Goal: Task Accomplishment & Management: Manage account settings

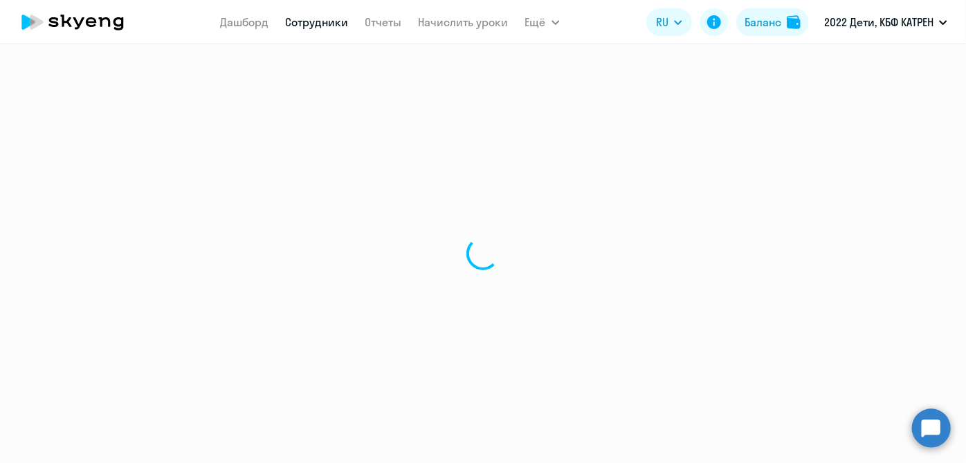
select select "30"
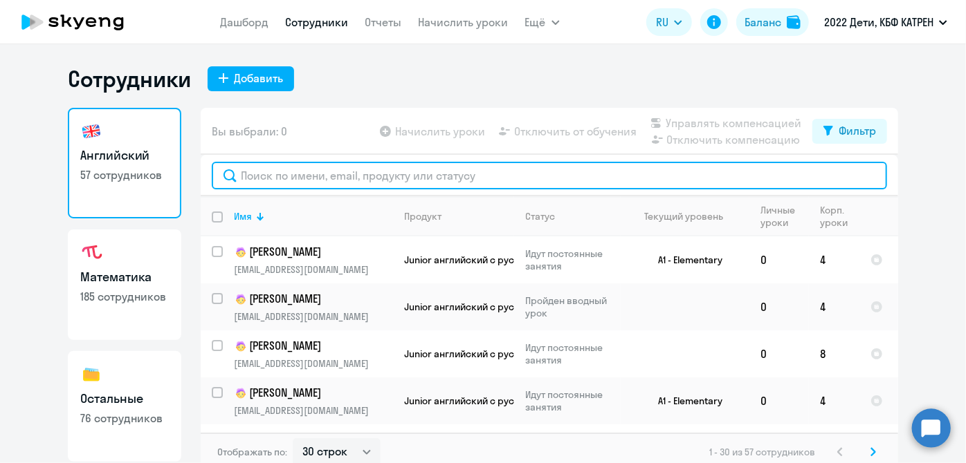
click at [454, 176] on input "text" at bounding box center [549, 176] width 675 height 28
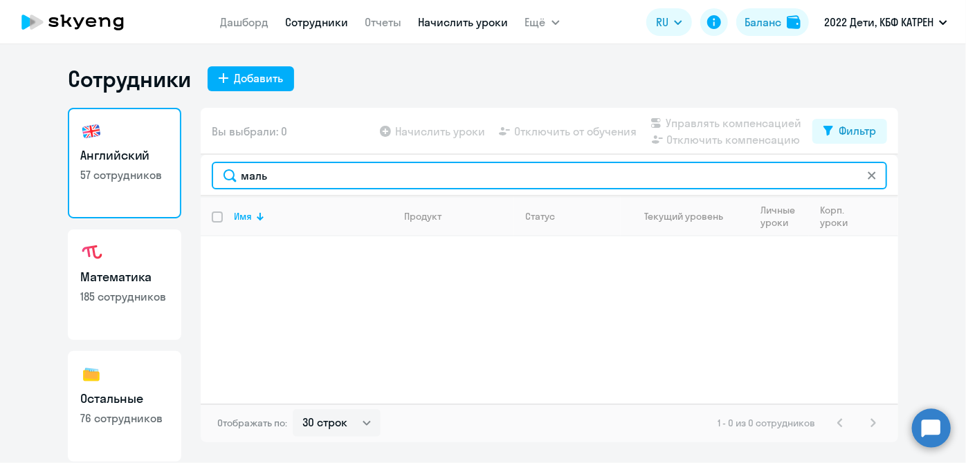
type input "маль"
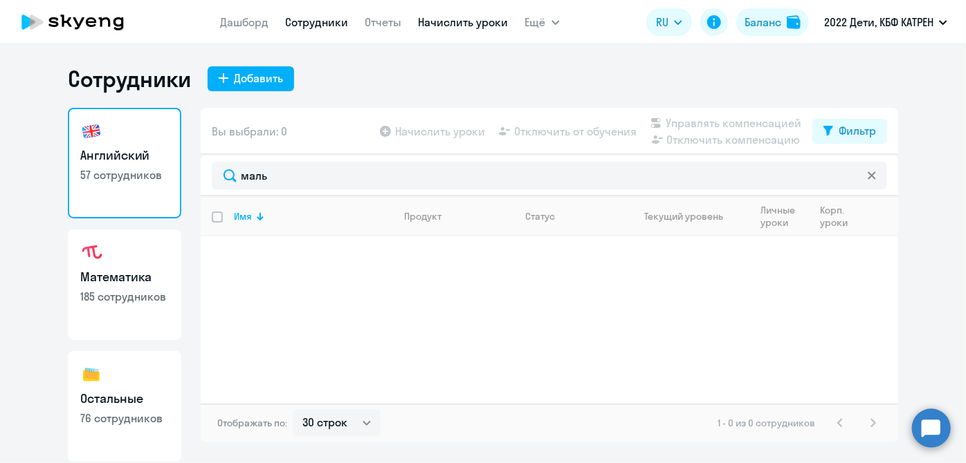
click at [455, 19] on link "Начислить уроки" at bounding box center [463, 22] width 90 height 14
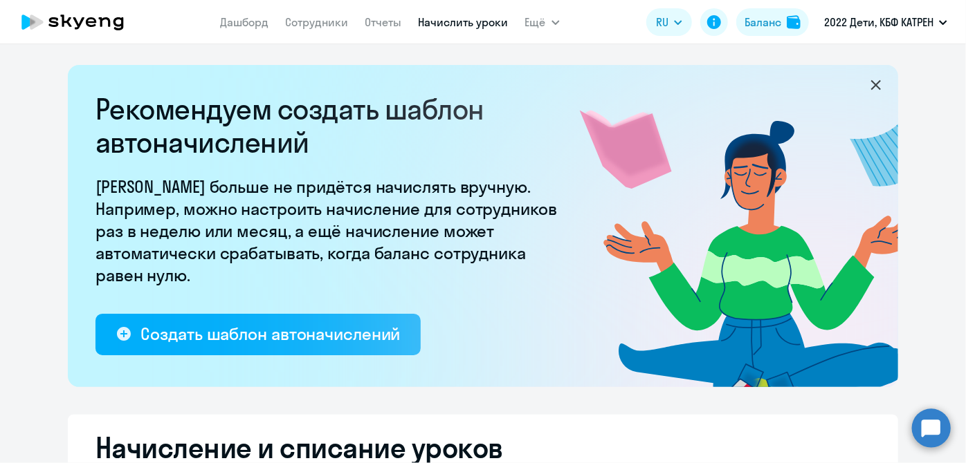
select select "10"
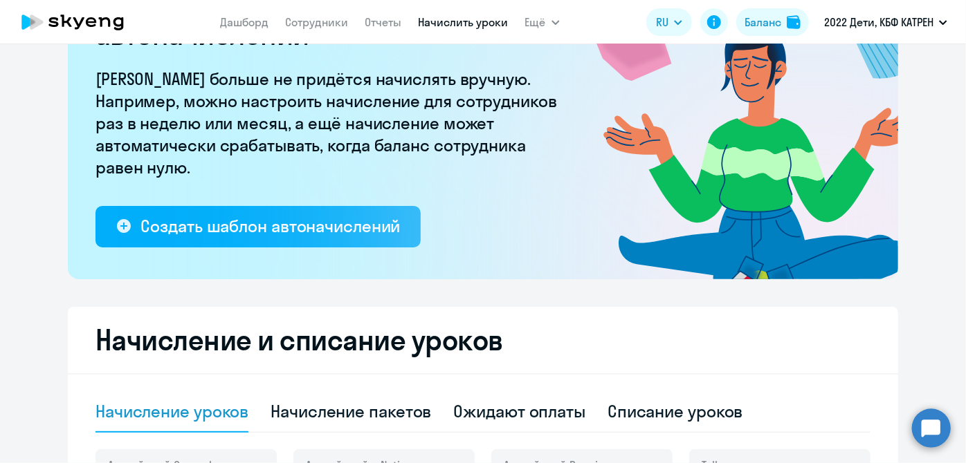
scroll to position [251, 0]
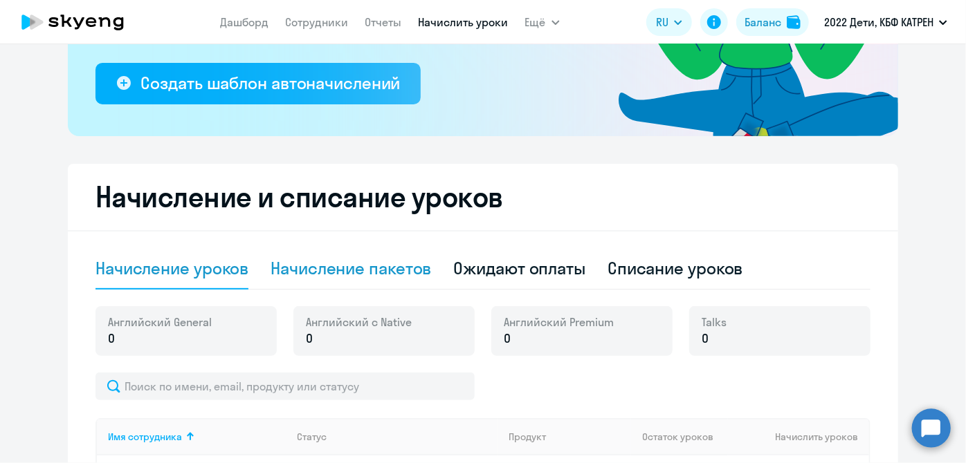
click at [385, 266] on div "Начисление пакетов" at bounding box center [350, 268] width 160 height 22
select select "10"
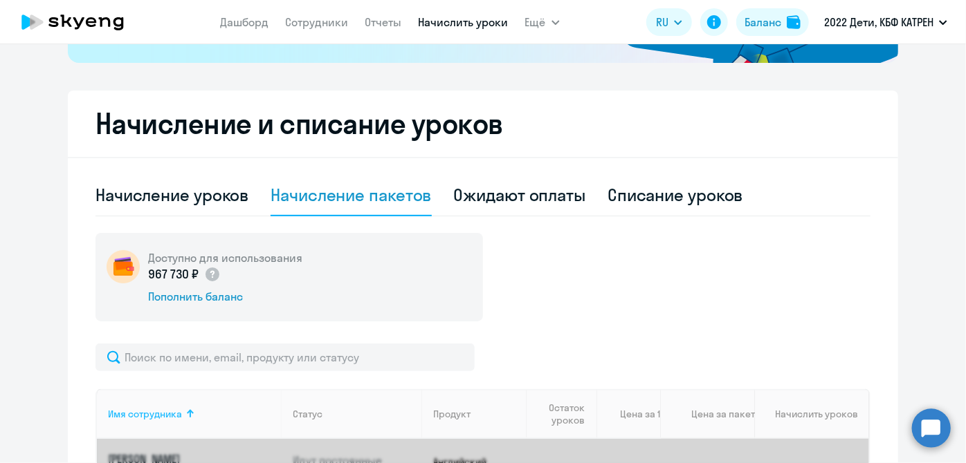
scroll to position [377, 0]
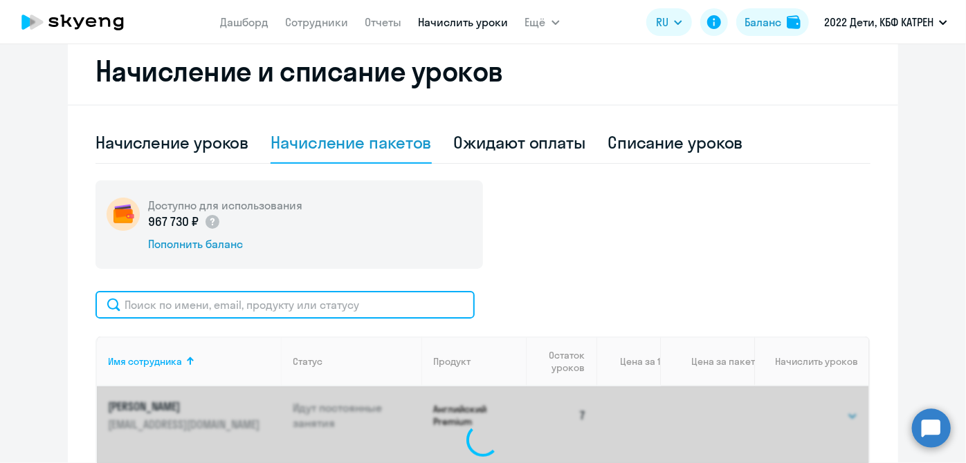
click at [249, 306] on input "text" at bounding box center [284, 305] width 379 height 28
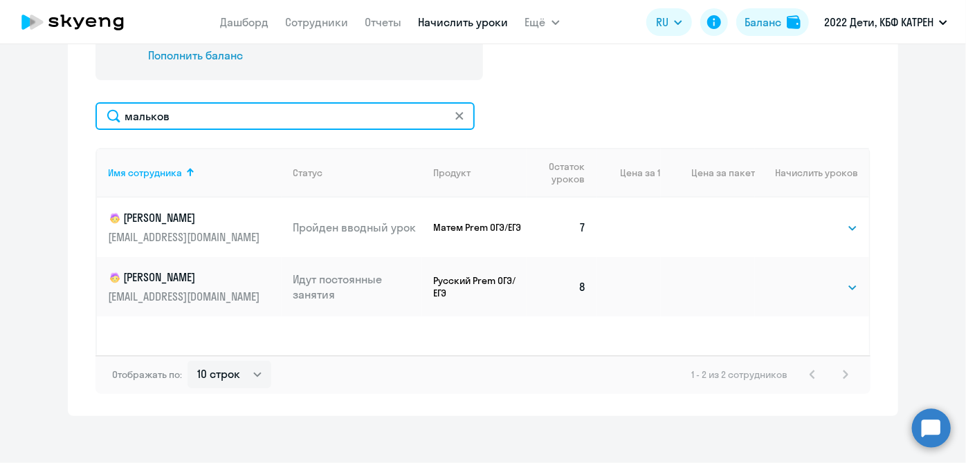
scroll to position [573, 0]
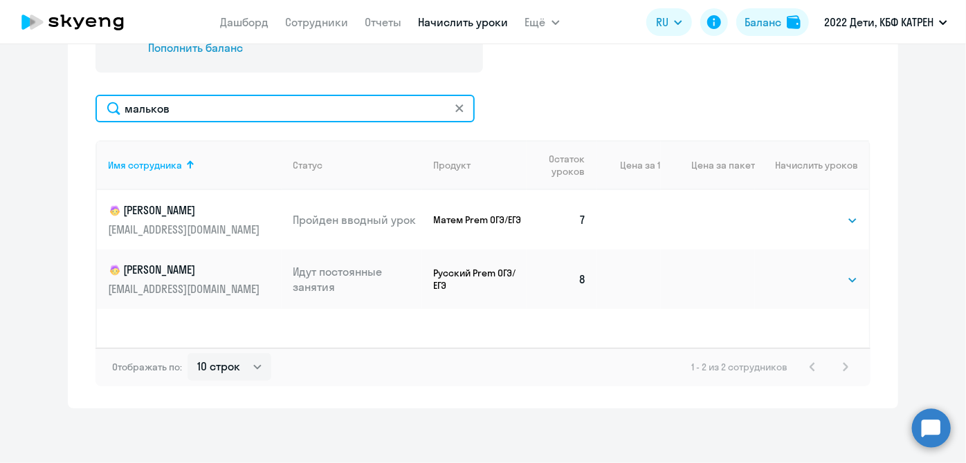
drag, startPoint x: 218, startPoint y: 100, endPoint x: 80, endPoint y: 97, distance: 138.4
click at [80, 97] on div "Начисление и списание уроков Начисление уроков Начисление пакетов Ожидают оплат…" at bounding box center [483, 125] width 830 height 567
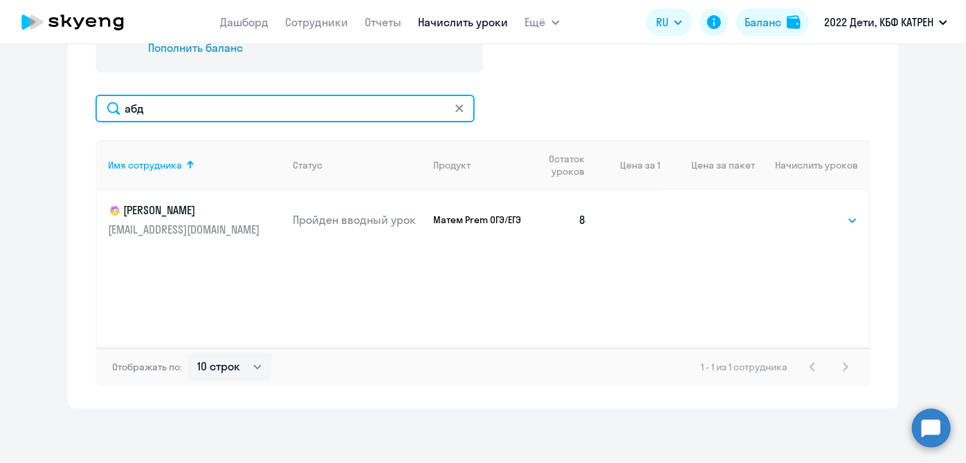
type input "абд"
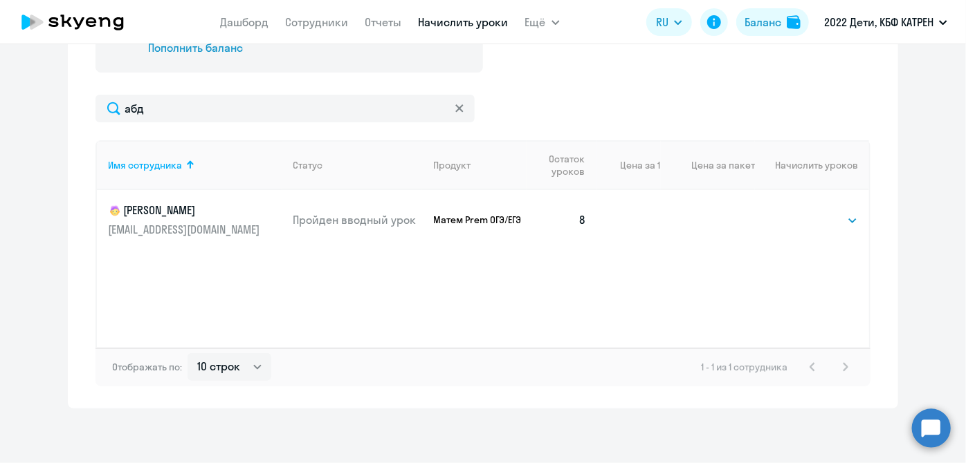
click at [189, 212] on p "[PERSON_NAME]" at bounding box center [185, 211] width 155 height 17
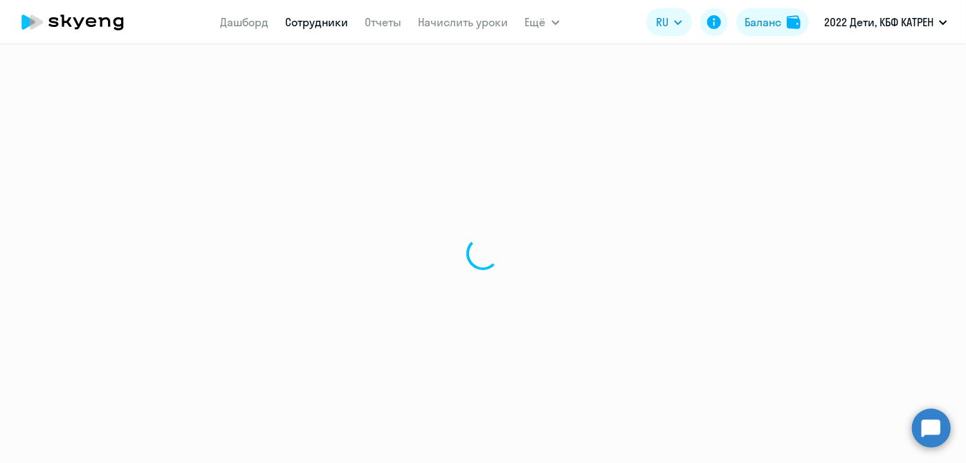
select select "math"
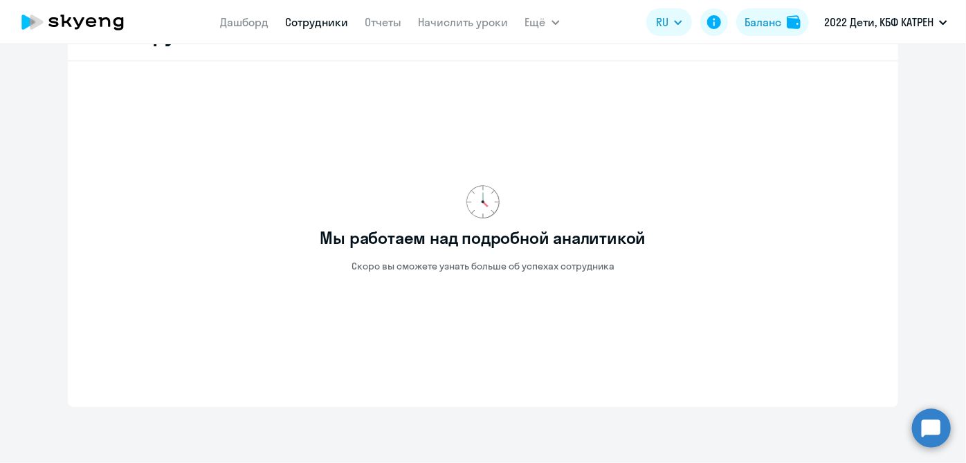
scroll to position [546, 0]
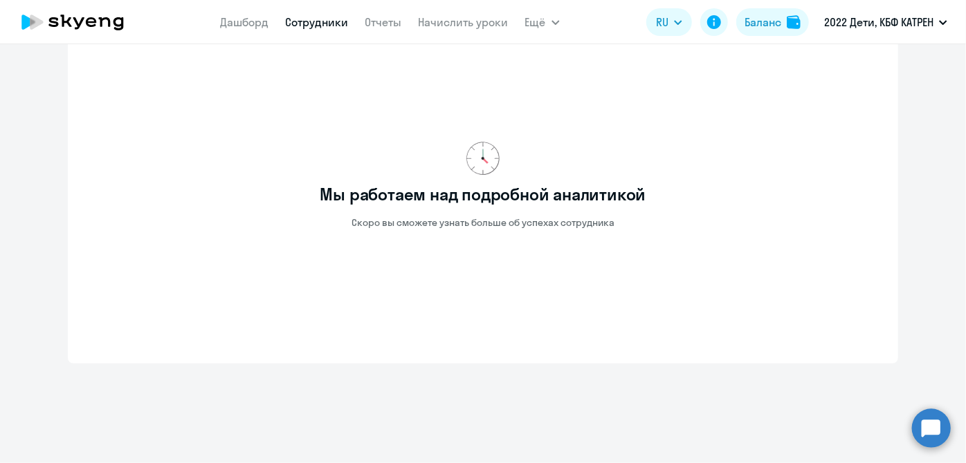
click at [933, 425] on circle at bounding box center [931, 428] width 39 height 39
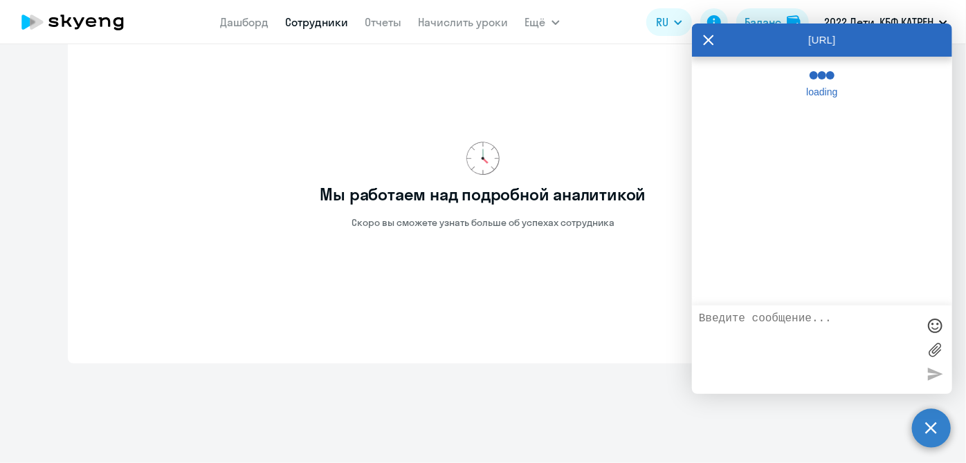
click at [809, 349] on textarea at bounding box center [808, 350] width 219 height 75
type textarea "[PERSON_NAME], привет."
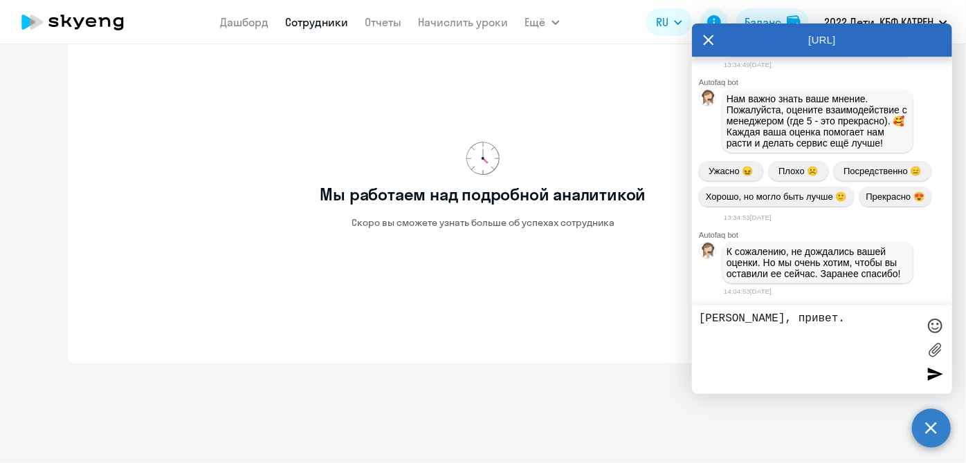
scroll to position [181437, 0]
drag, startPoint x: 815, startPoint y: 328, endPoint x: 664, endPoint y: 329, distance: 150.8
click at [668, 325] on body "[PERSON_NAME] Отчеты Начислить уроки Ещё Дашборд Сотрудники Отчеты Начислить ур…" at bounding box center [483, 231] width 966 height 463
click at [934, 439] on circle at bounding box center [931, 428] width 39 height 39
click at [926, 423] on circle at bounding box center [931, 428] width 39 height 39
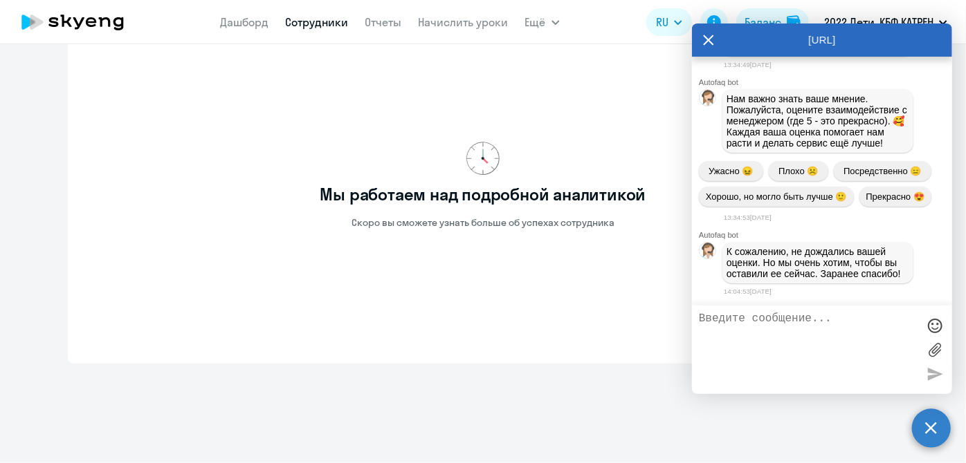
click at [927, 433] on circle at bounding box center [931, 428] width 39 height 39
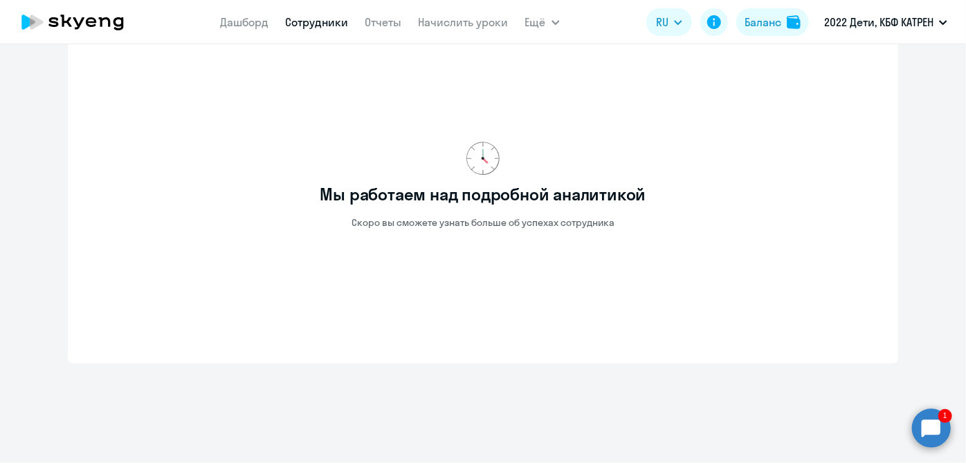
click at [935, 431] on circle at bounding box center [931, 428] width 39 height 39
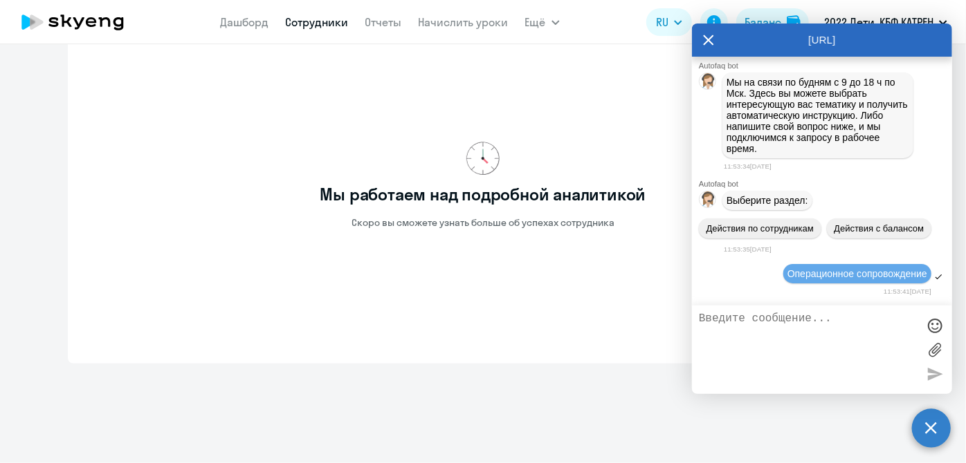
scroll to position [181857, 0]
click at [708, 37] on icon at bounding box center [708, 40] width 11 height 33
click at [930, 432] on circle at bounding box center [931, 428] width 39 height 39
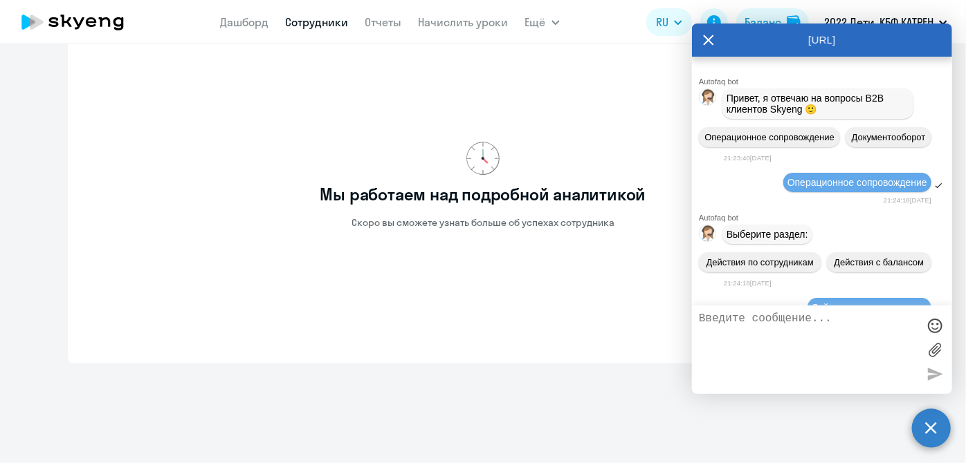
scroll to position [0, 0]
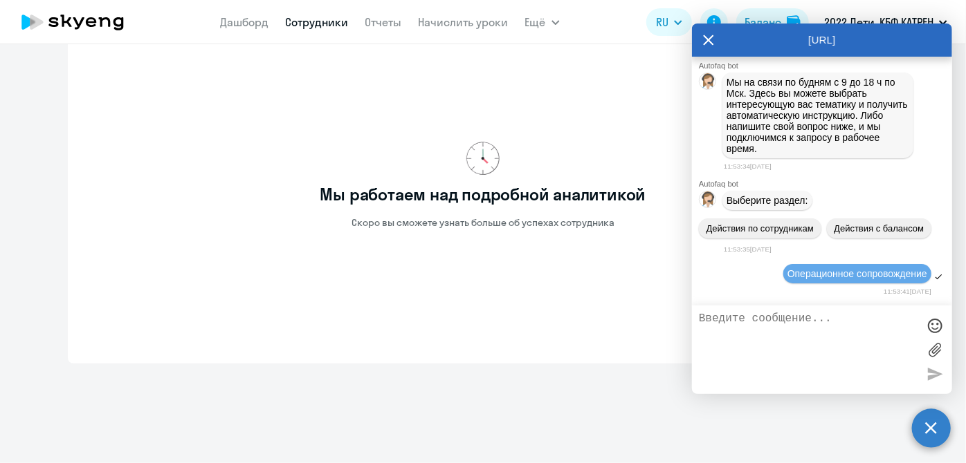
click at [288, 23] on link "Сотрудники" at bounding box center [317, 22] width 63 height 14
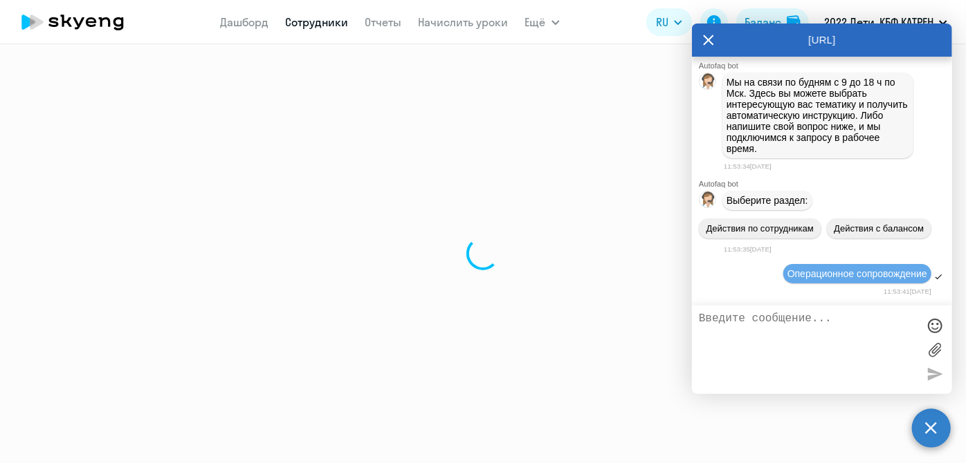
select select "30"
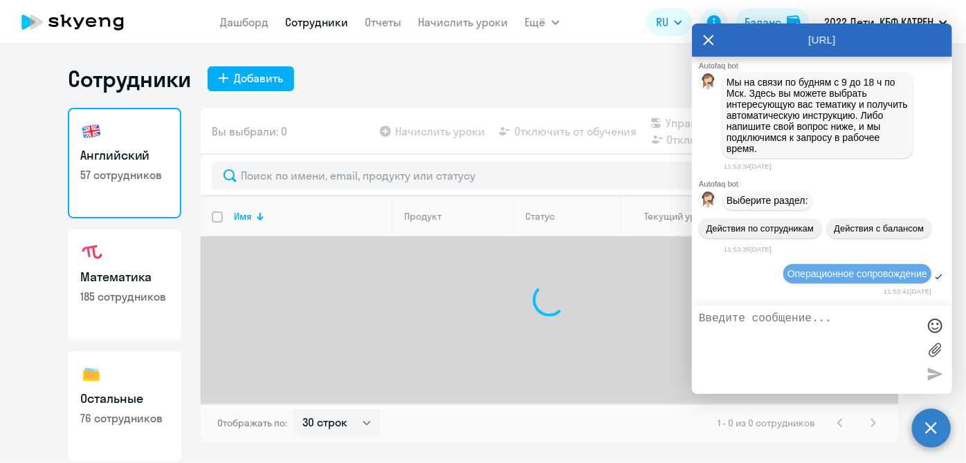
click at [710, 41] on icon at bounding box center [708, 40] width 10 height 10
click at [102, 385] on link "Остальные 76 сотрудников" at bounding box center [124, 406] width 113 height 111
click at [120, 395] on h3 "Остальные" at bounding box center [124, 399] width 89 height 18
click at [704, 35] on ds-button at bounding box center [714, 22] width 28 height 28
select select "30"
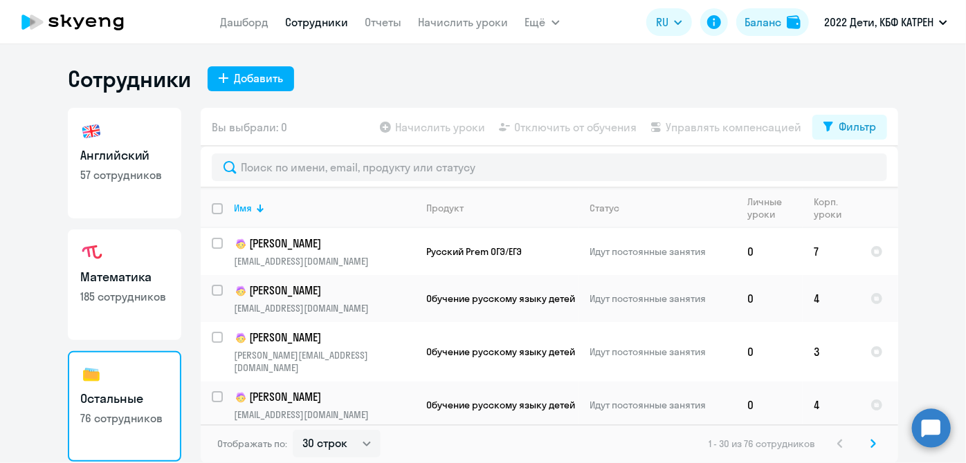
scroll to position [120, 0]
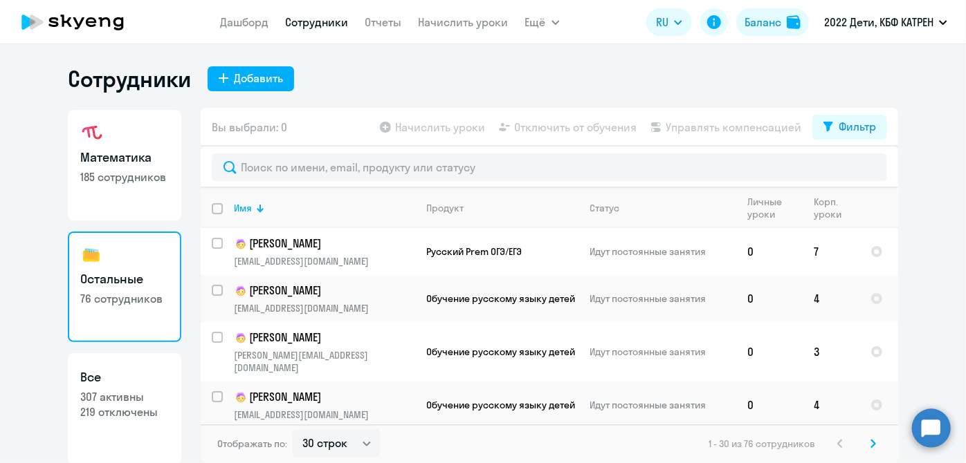
click at [127, 394] on p "307 активны" at bounding box center [124, 396] width 89 height 15
select select "30"
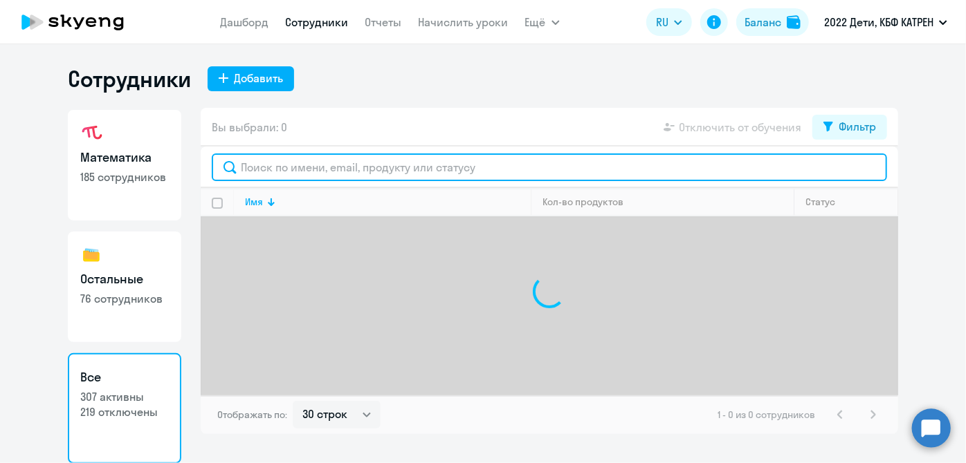
click at [271, 174] on input "text" at bounding box center [549, 168] width 675 height 28
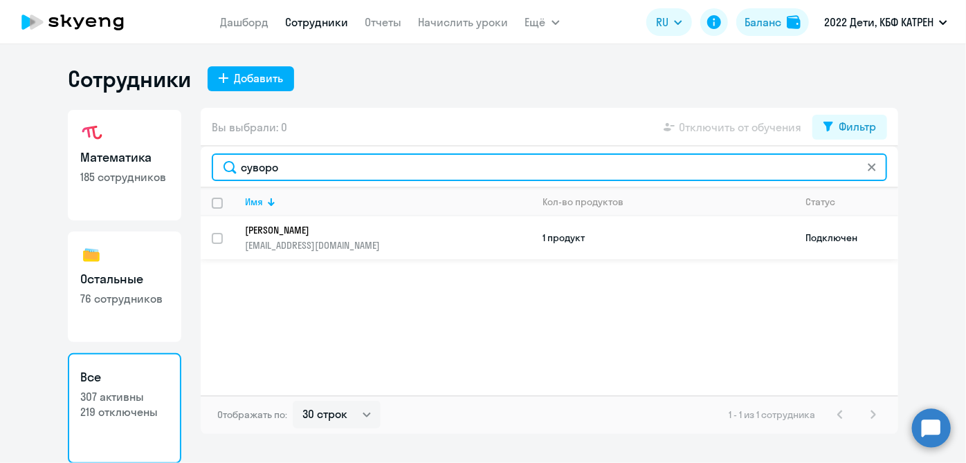
type input "суворо"
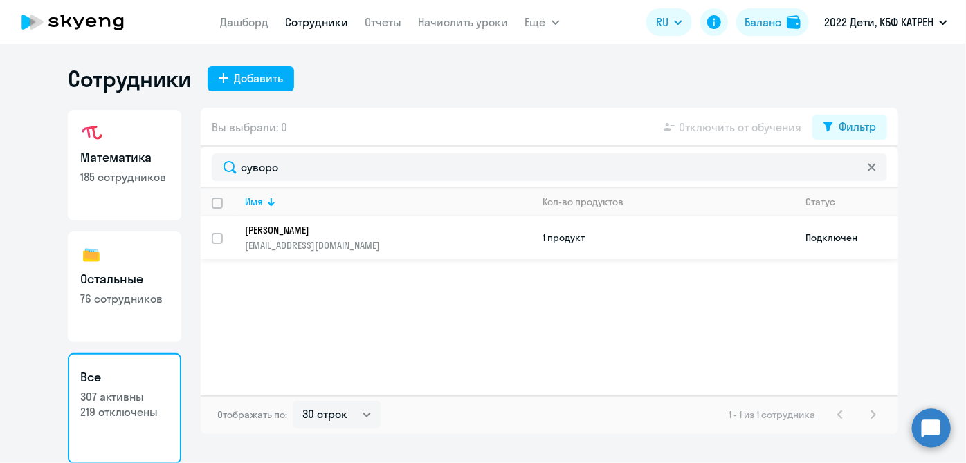
click at [344, 240] on p "[EMAIL_ADDRESS][DOMAIN_NAME]" at bounding box center [388, 245] width 286 height 12
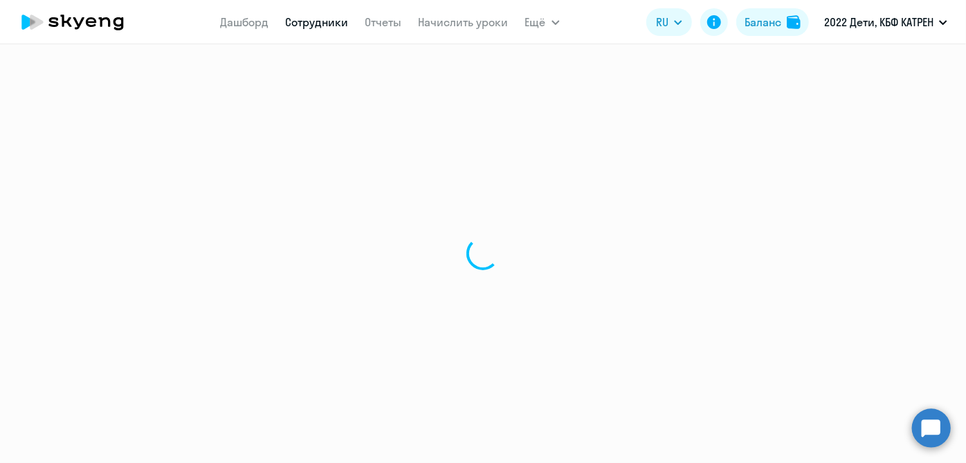
select select "math"
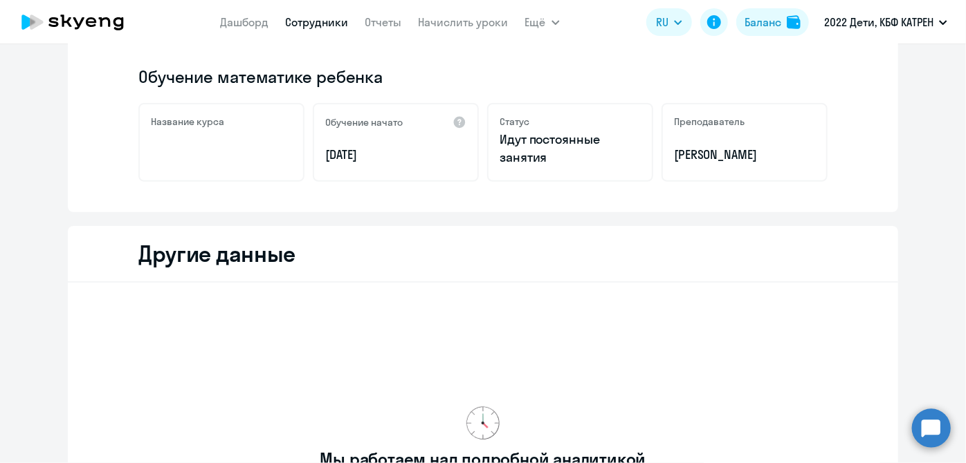
scroll to position [251, 0]
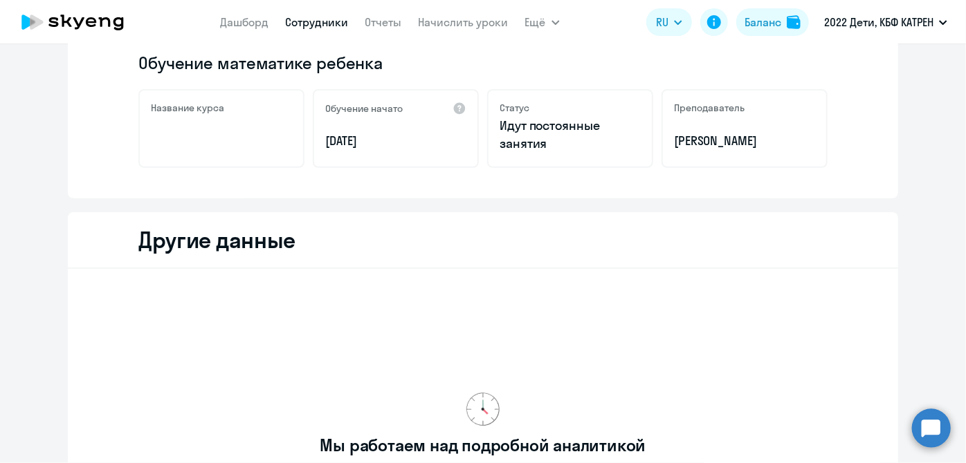
click at [319, 19] on link "Сотрудники" at bounding box center [317, 22] width 63 height 14
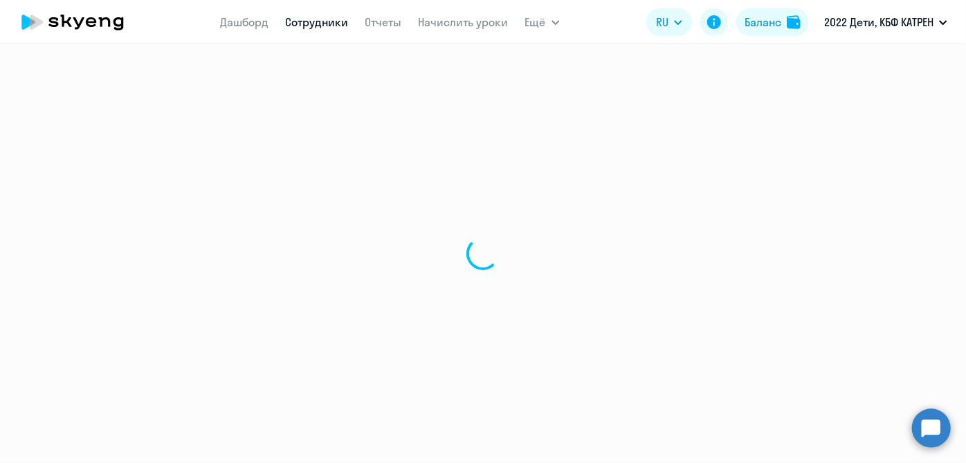
select select "30"
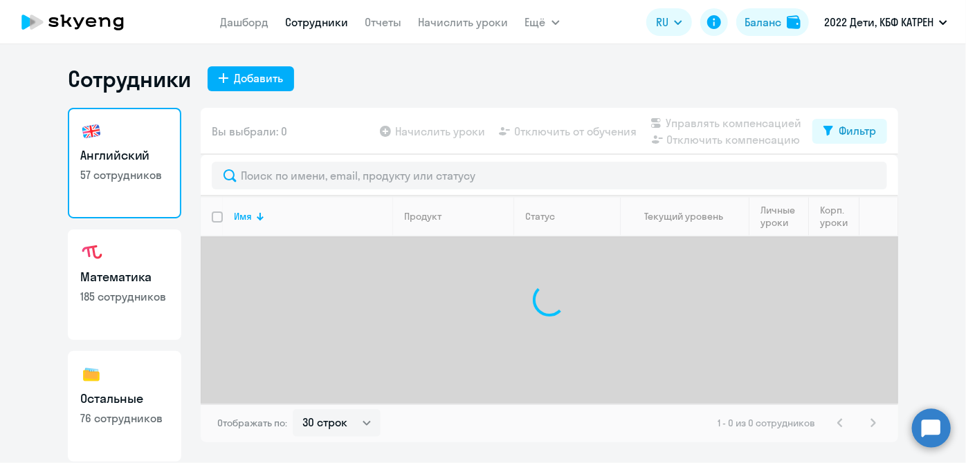
scroll to position [120, 0]
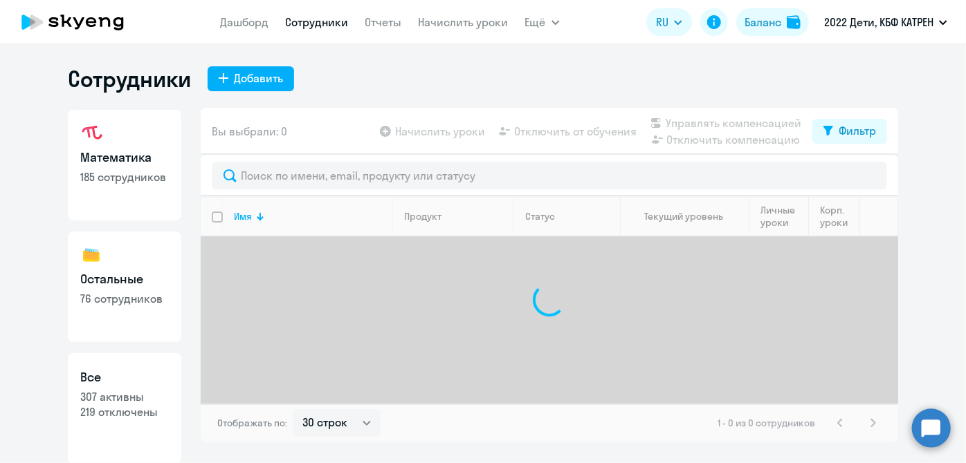
click at [123, 376] on h3 "Все" at bounding box center [124, 378] width 89 height 18
select select "30"
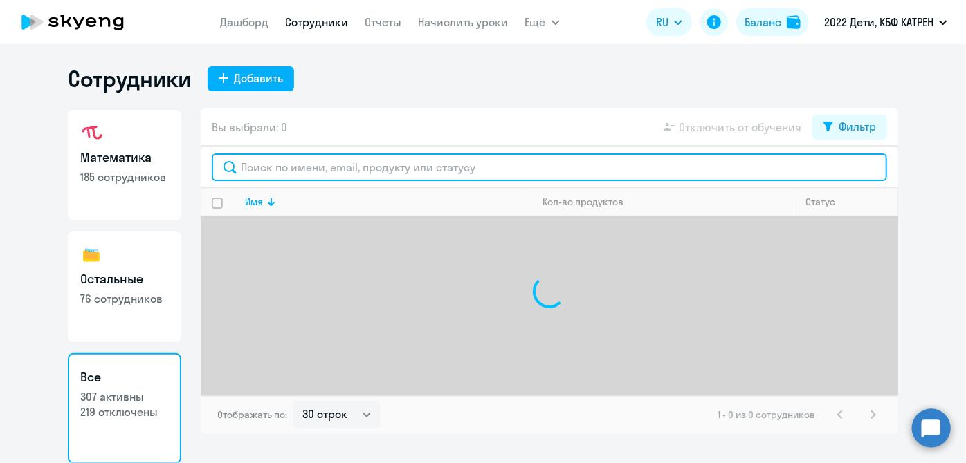
click at [327, 172] on input "text" at bounding box center [549, 168] width 675 height 28
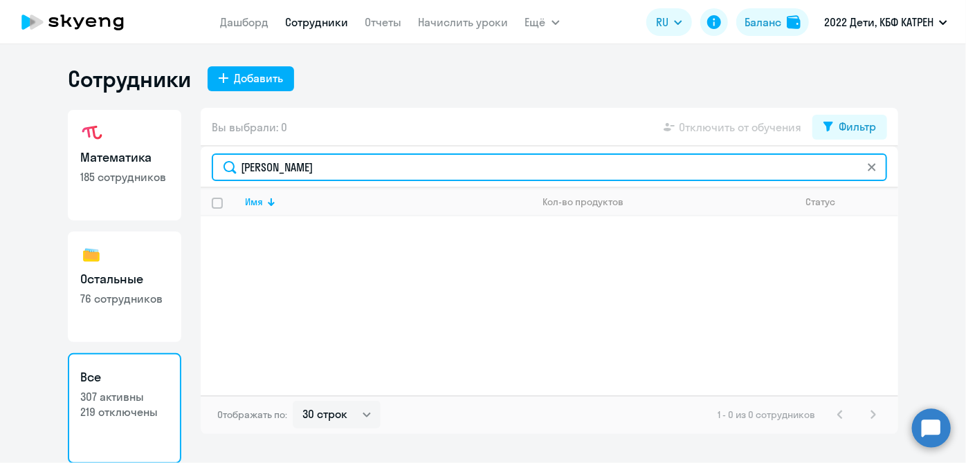
click at [268, 171] on input "[PERSON_NAME]" at bounding box center [549, 168] width 675 height 28
type input "[PERSON_NAME]"
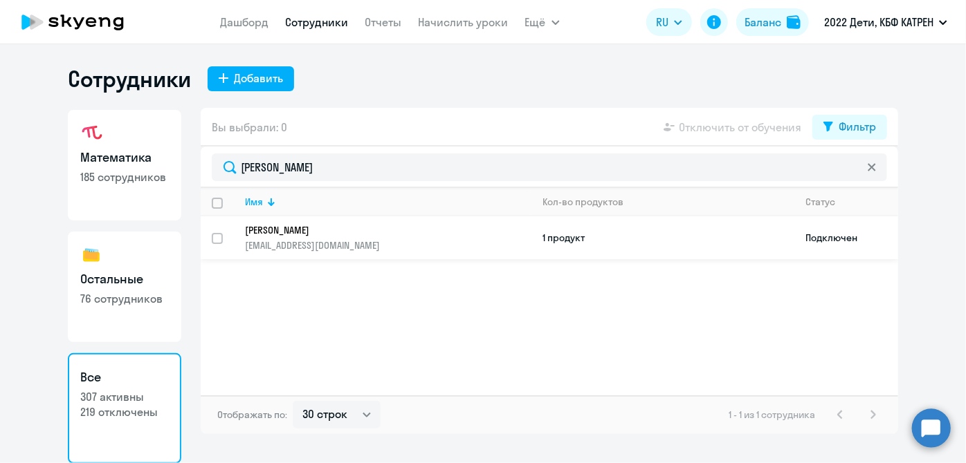
click at [316, 229] on p "[PERSON_NAME]" at bounding box center [378, 230] width 267 height 12
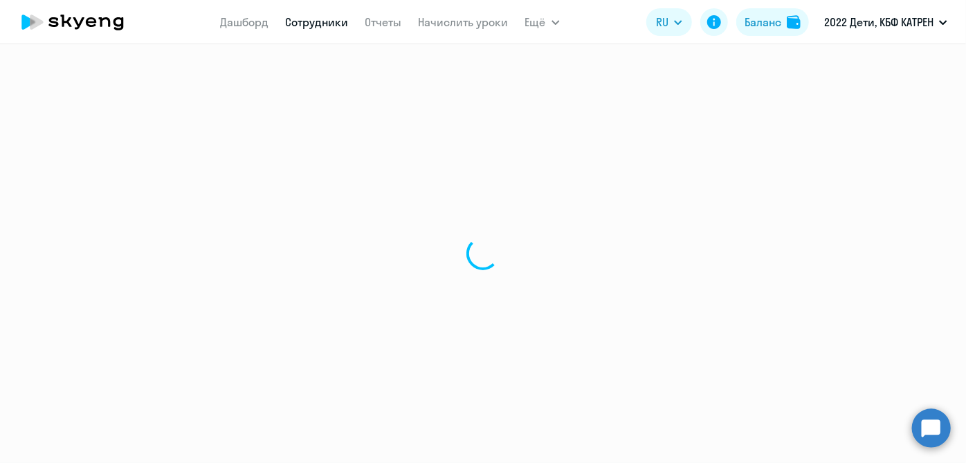
select select "math"
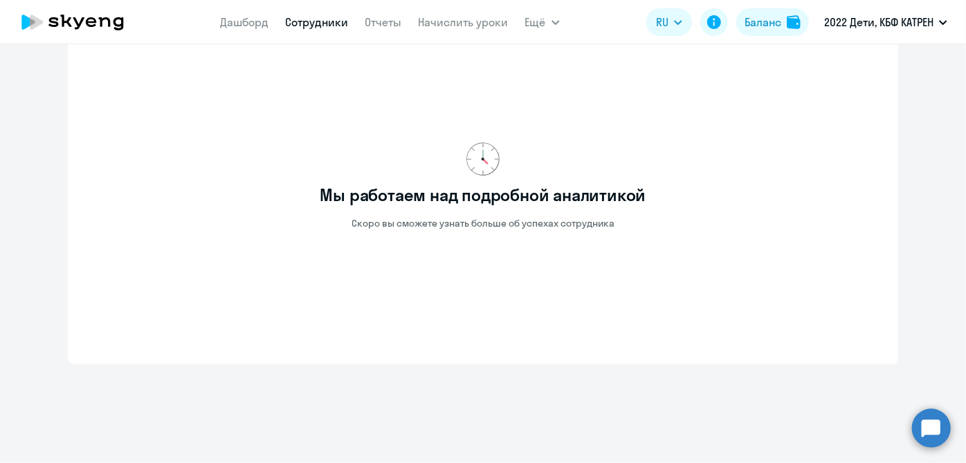
scroll to position [546, 0]
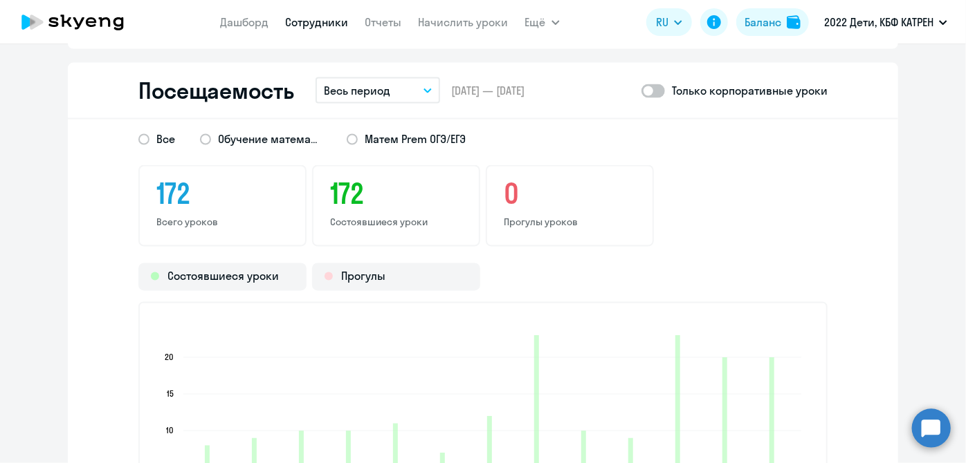
scroll to position [1169, 0]
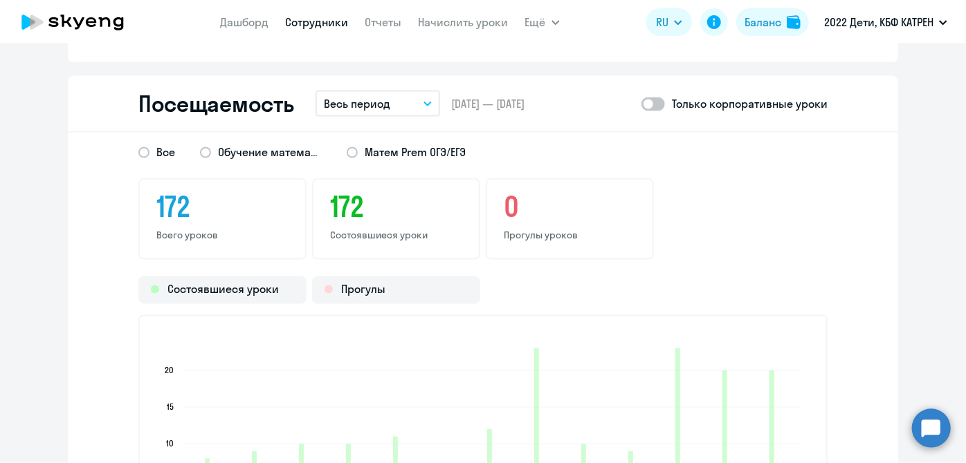
click at [373, 102] on p "Весь период" at bounding box center [357, 103] width 66 height 17
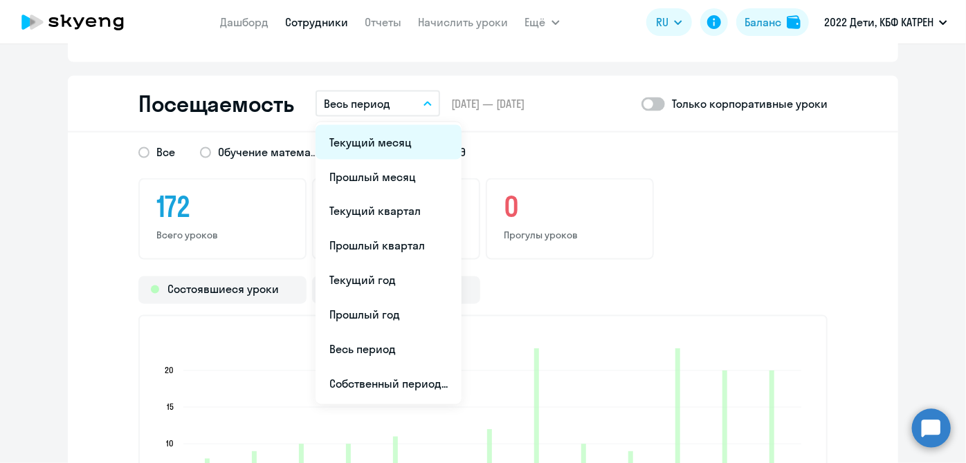
click at [367, 145] on li "Текущий месяц" at bounding box center [388, 142] width 146 height 35
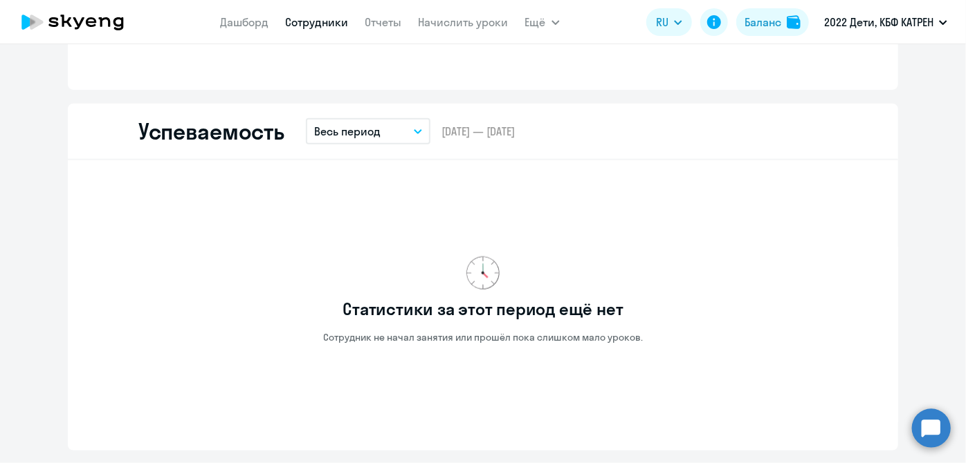
scroll to position [645, 0]
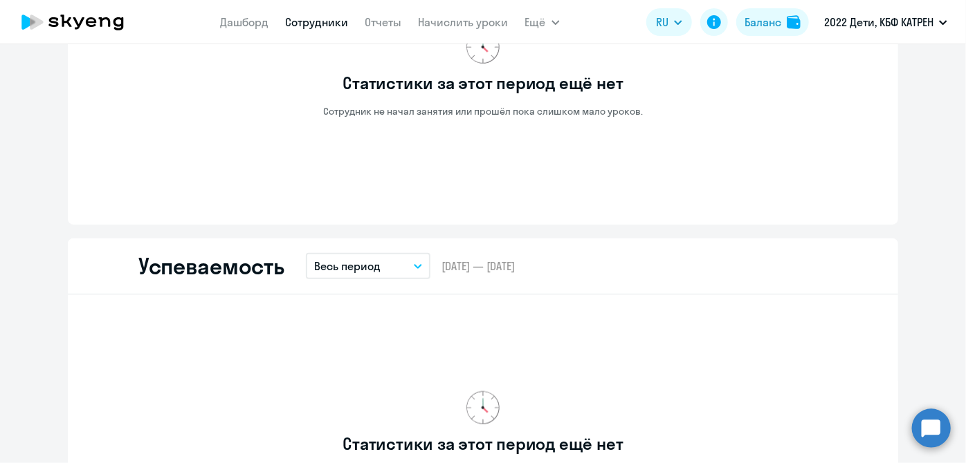
click at [314, 22] on link "Сотрудники" at bounding box center [317, 22] width 63 height 14
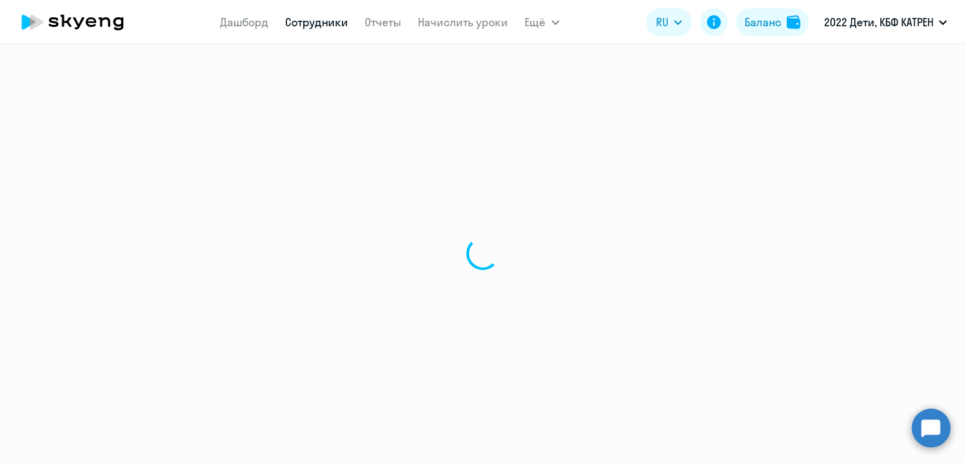
select select "30"
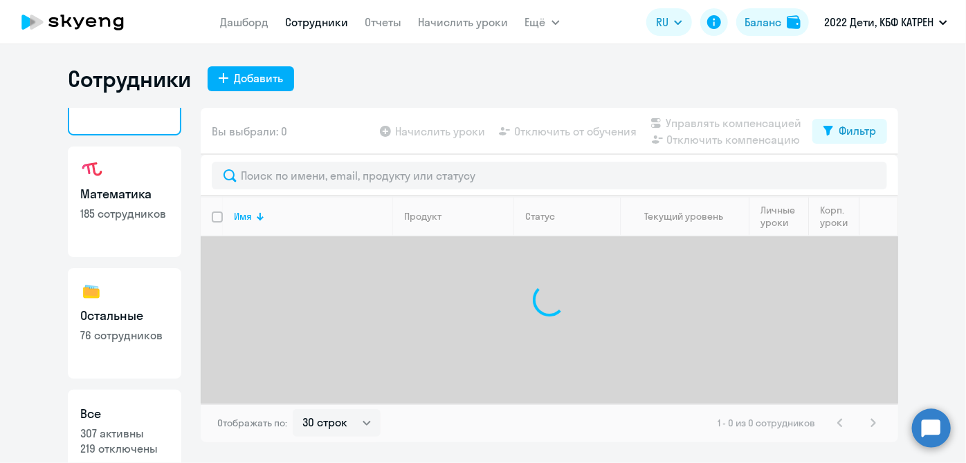
scroll to position [120, 0]
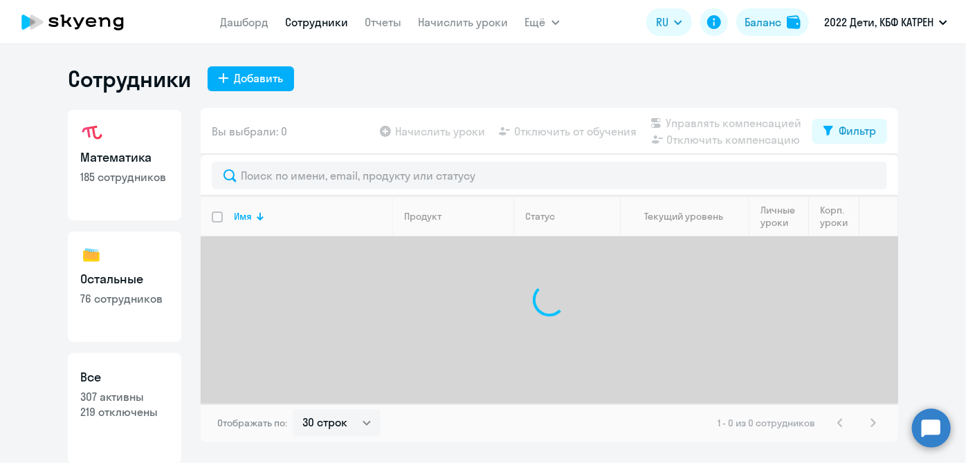
click at [127, 408] on p "219 отключены" at bounding box center [124, 412] width 89 height 15
select select "30"
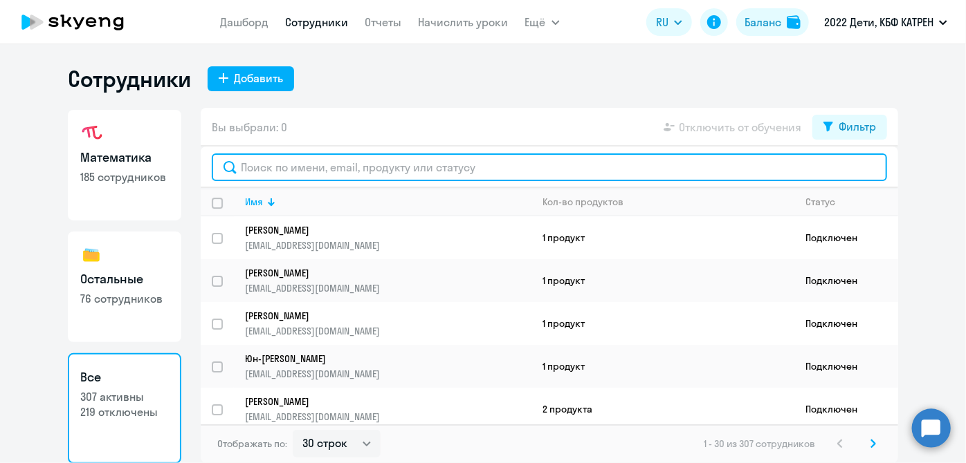
click at [294, 172] on input "text" at bounding box center [549, 168] width 675 height 28
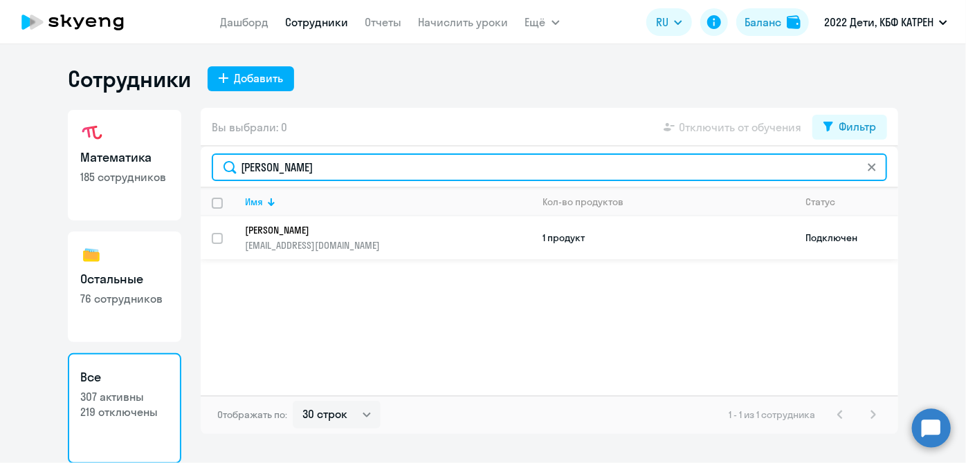
type input "[PERSON_NAME]"
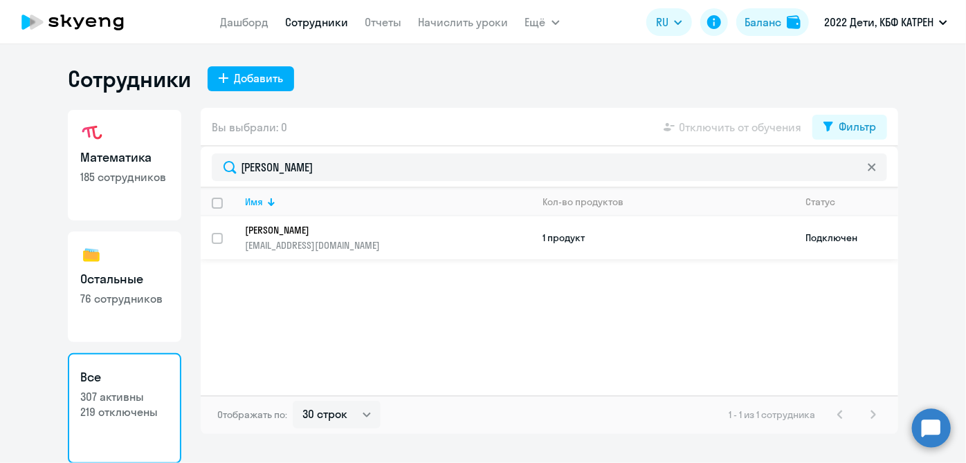
click at [214, 240] on input "select row 15922520" at bounding box center [226, 247] width 28 height 28
checkbox input "true"
click at [717, 133] on span "Отключить от обучения" at bounding box center [740, 127] width 122 height 17
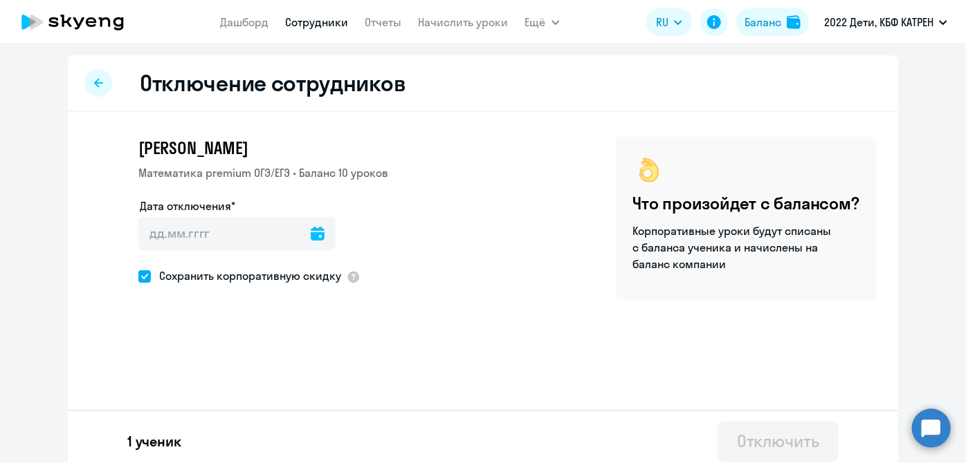
click at [311, 230] on icon at bounding box center [318, 234] width 14 height 14
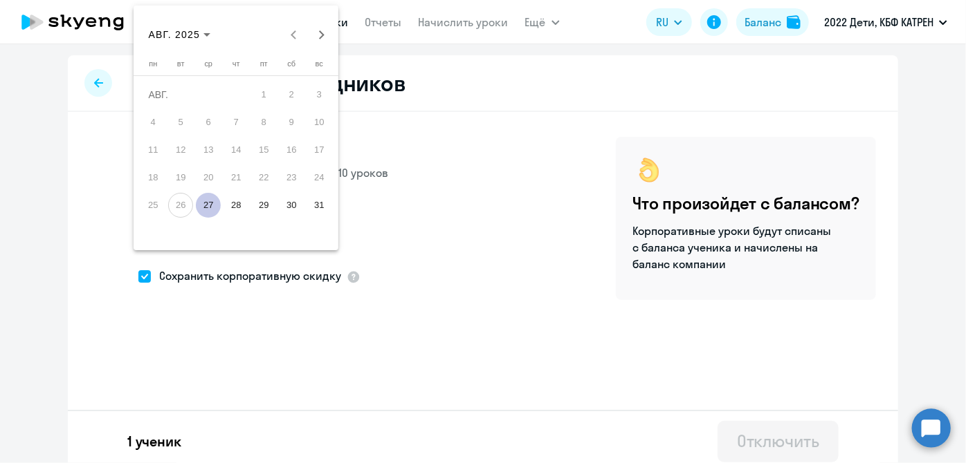
click at [206, 205] on span "27" at bounding box center [208, 205] width 25 height 25
type input "[DATE]"
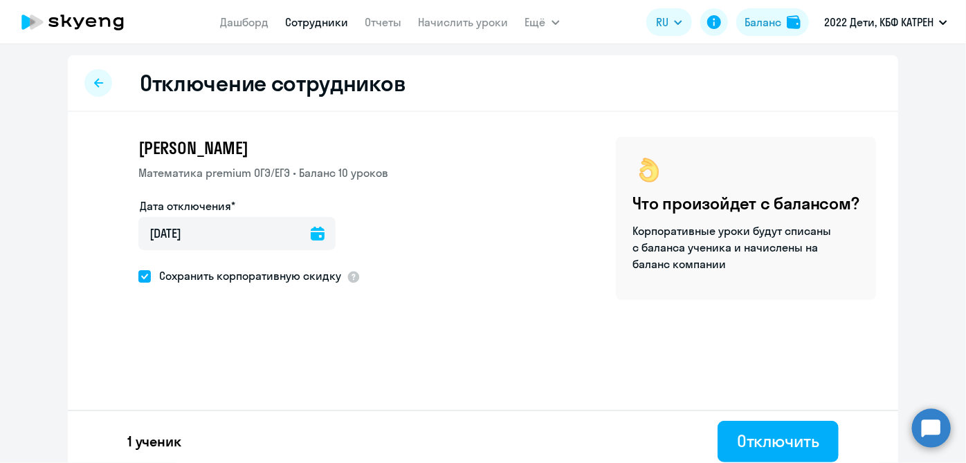
click at [138, 277] on span at bounding box center [144, 276] width 12 height 12
click at [138, 277] on input "Сохранить корпоративную скидку" at bounding box center [138, 276] width 1 height 1
checkbox input "false"
click at [746, 436] on div "Отключить" at bounding box center [778, 441] width 82 height 22
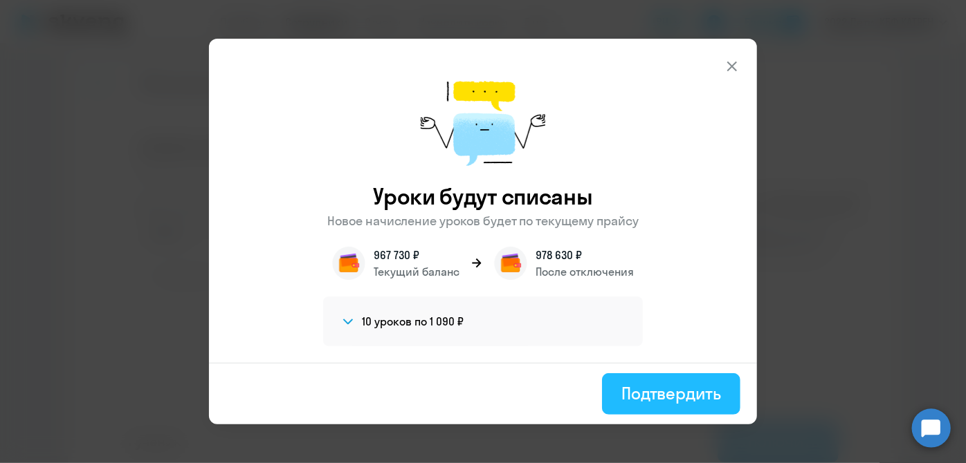
click at [655, 394] on div "Подтвердить" at bounding box center [671, 394] width 100 height 22
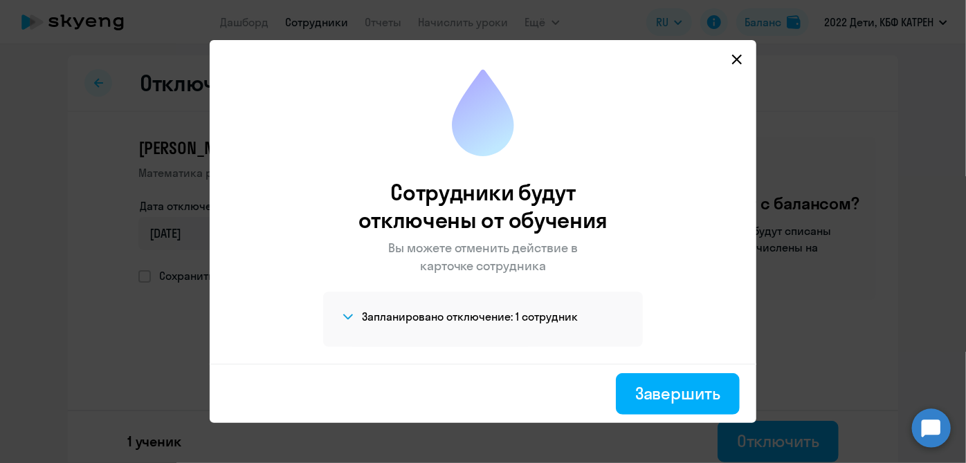
click at [739, 59] on icon at bounding box center [736, 59] width 11 height 11
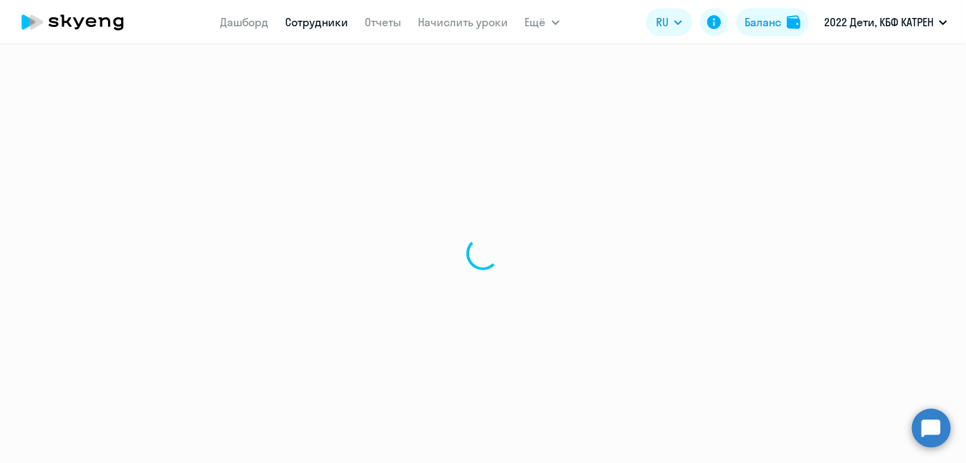
select select "30"
